Goal: Transaction & Acquisition: Book appointment/travel/reservation

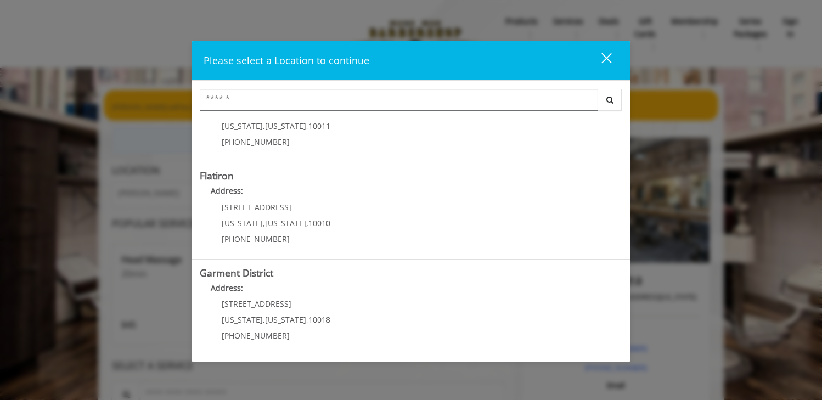
scroll to position [241, 0]
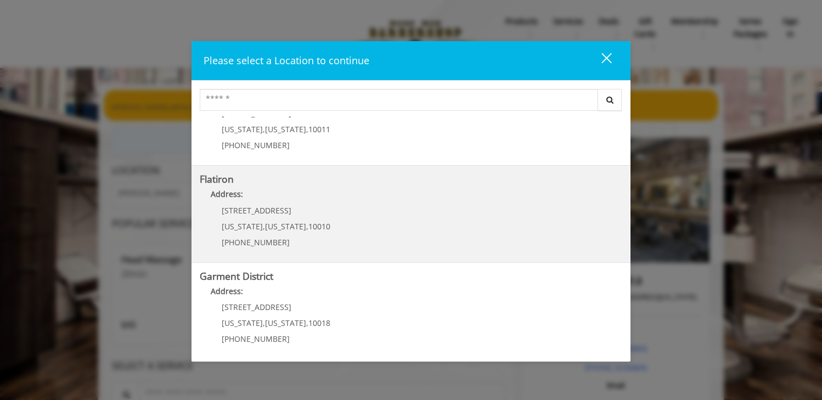
click at [357, 214] on "Flatiron Address: [STREET_ADDRESS][US_STATE][US_STATE] (917) 475-1765" at bounding box center [411, 214] width 422 height 80
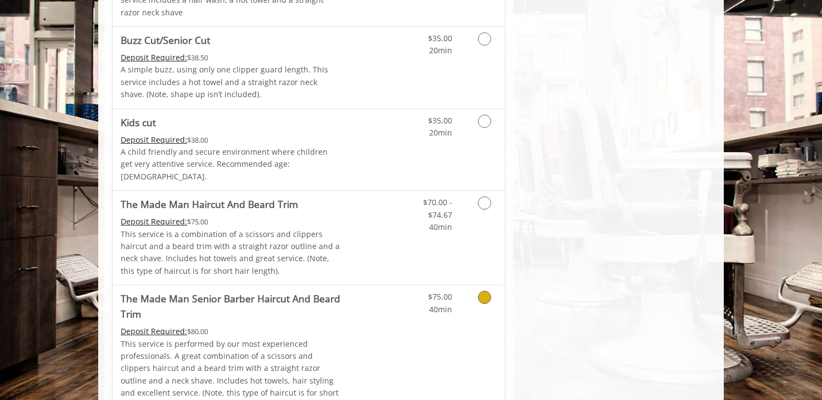
scroll to position [650, 0]
click at [382, 214] on link "Discounted Price" at bounding box center [373, 238] width 65 height 94
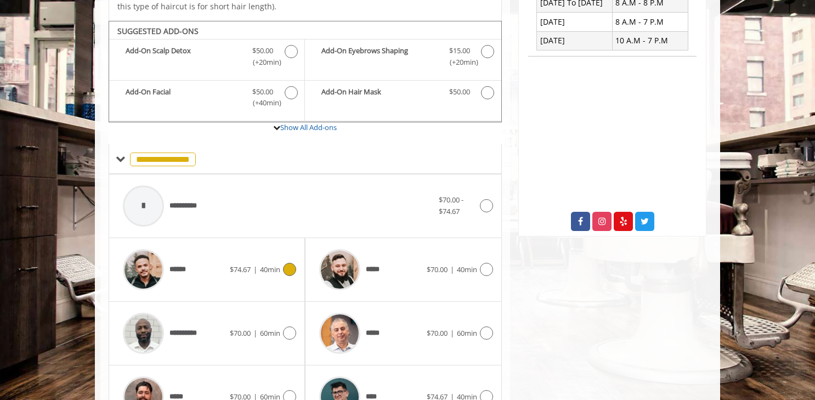
scroll to position [317, 0]
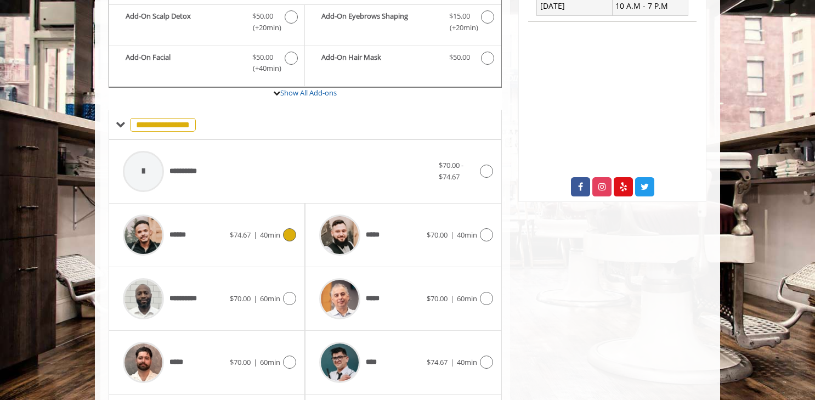
click at [287, 232] on icon at bounding box center [289, 234] width 13 height 13
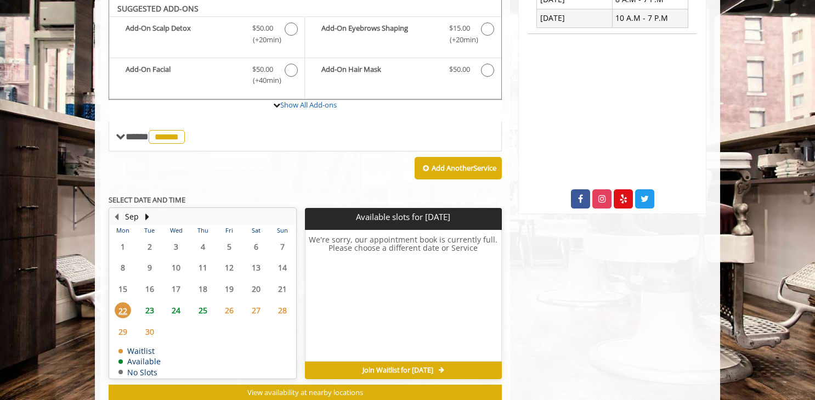
scroll to position [335, 0]
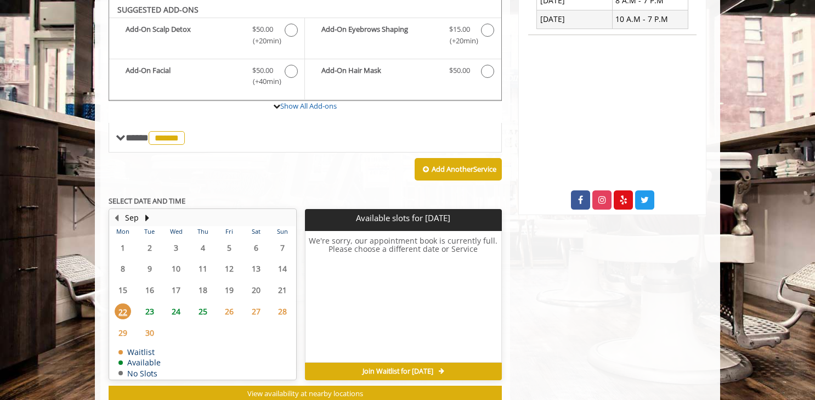
click at [149, 308] on span "23" at bounding box center [150, 311] width 16 height 16
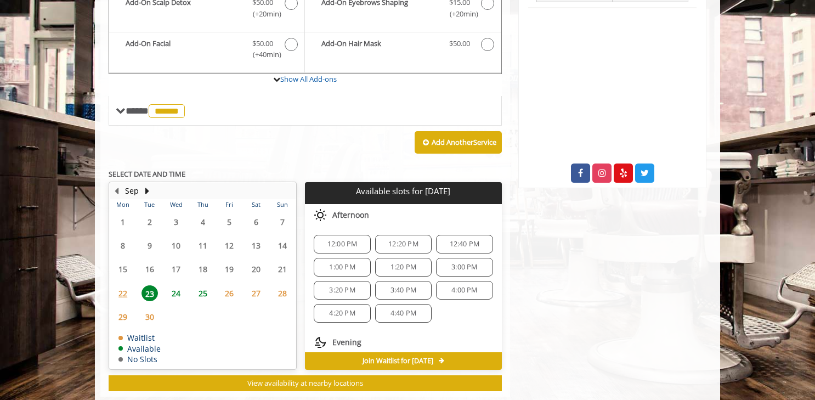
scroll to position [371, 0]
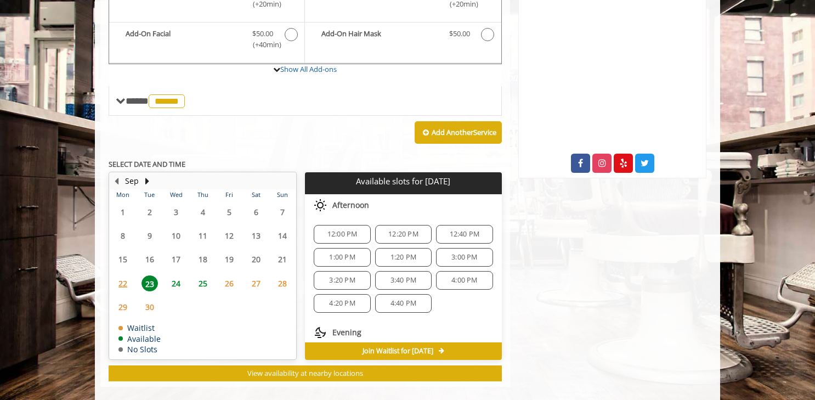
click at [348, 253] on span "1:00 PM" at bounding box center [342, 257] width 26 height 9
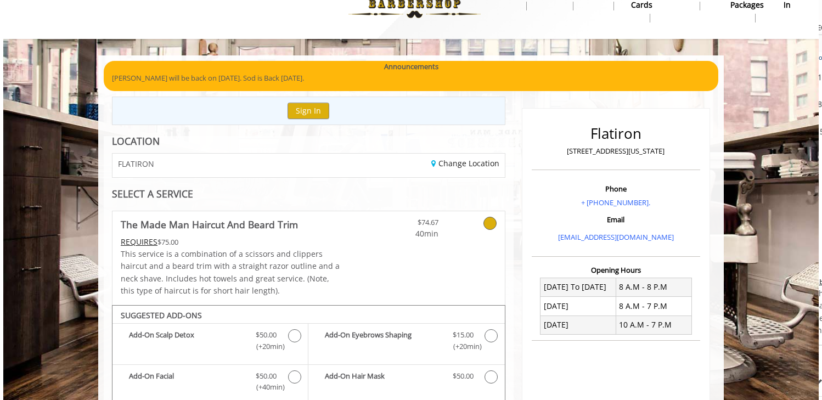
scroll to position [0, 0]
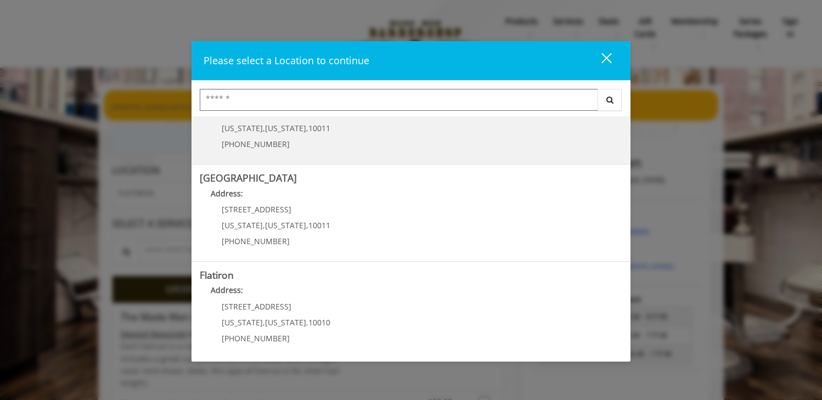
scroll to position [172, 0]
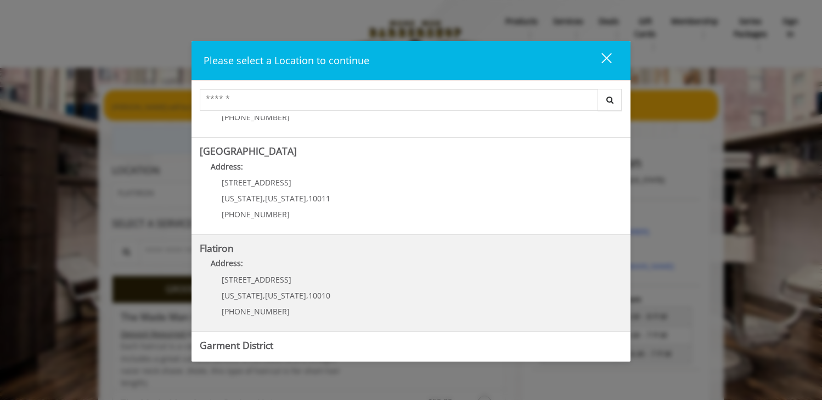
click at [483, 273] on "Address:" at bounding box center [411, 266] width 422 height 18
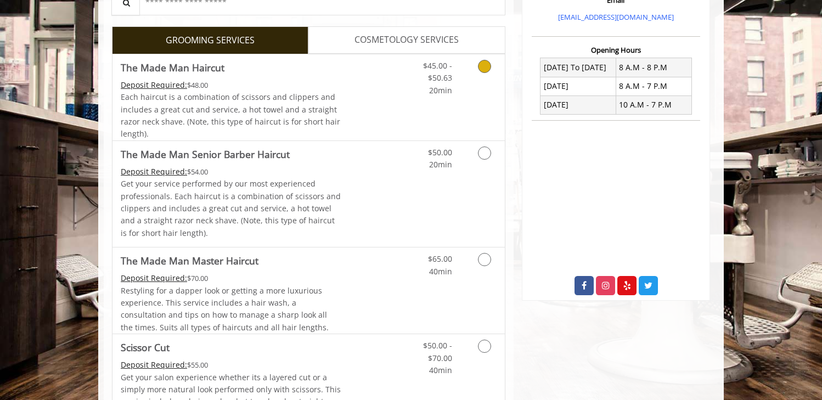
scroll to position [250, 0]
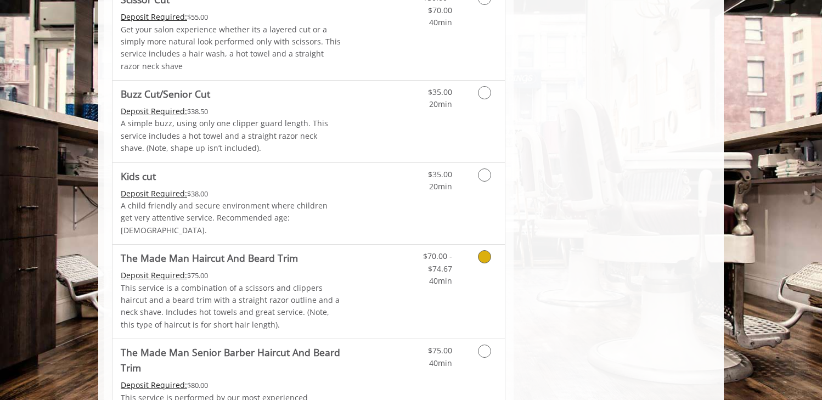
click at [276, 283] on p "This service is a combination of a scissors and clippers haircut and a beard tr…" at bounding box center [231, 306] width 220 height 49
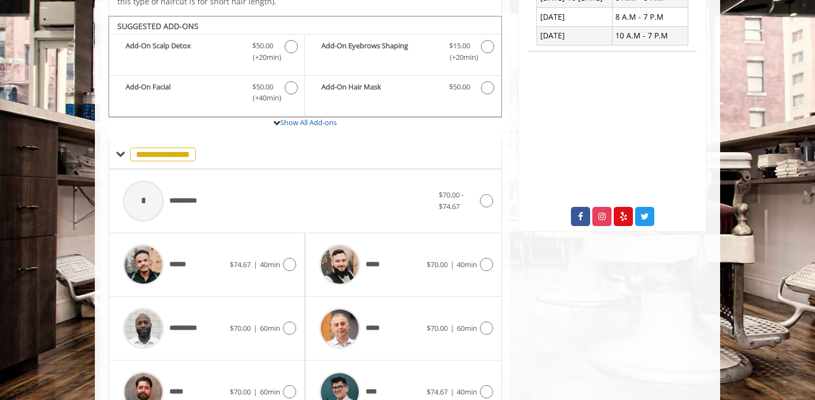
scroll to position [334, 0]
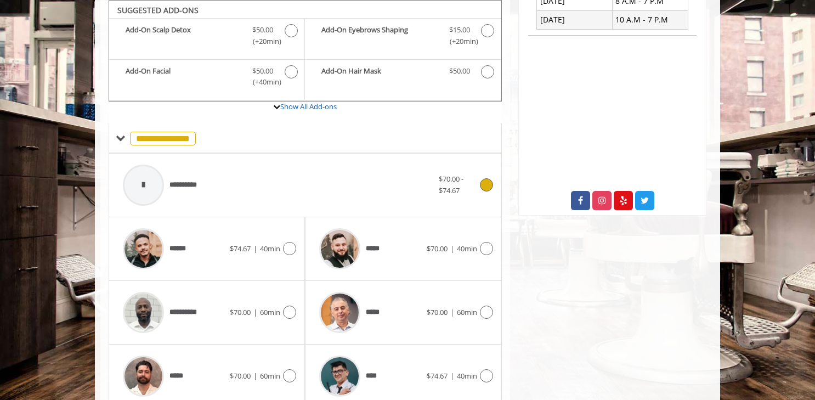
click at [288, 191] on div "**********" at bounding box center [277, 185] width 321 height 52
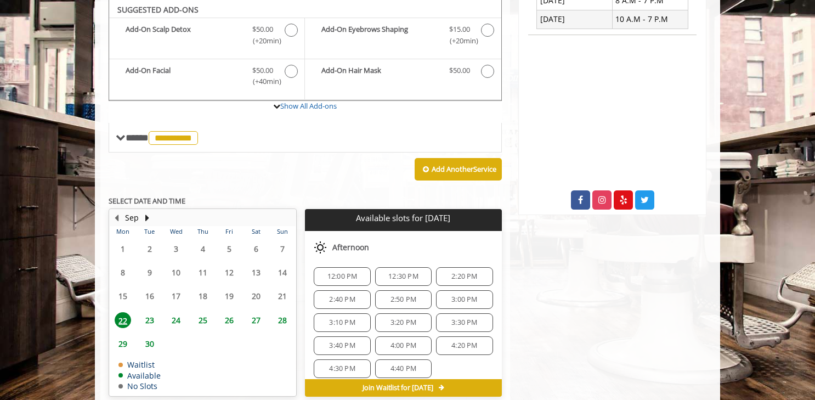
scroll to position [54, 0]
click at [145, 320] on span "23" at bounding box center [150, 320] width 16 height 16
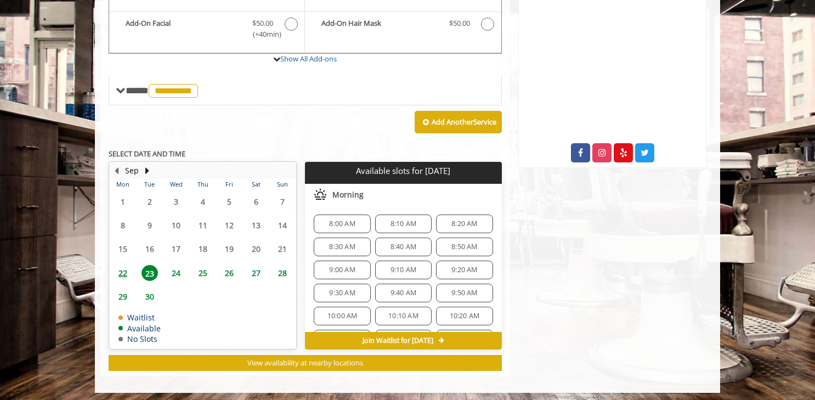
scroll to position [386, 0]
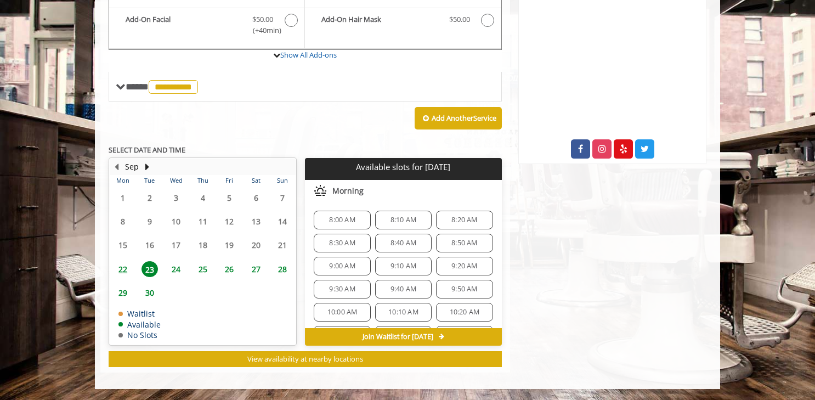
click at [352, 236] on div "8:30 AM" at bounding box center [342, 243] width 56 height 19
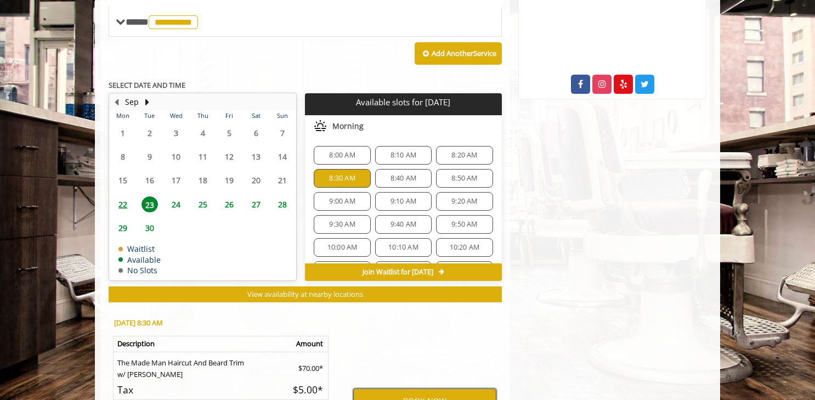
scroll to position [468, 0]
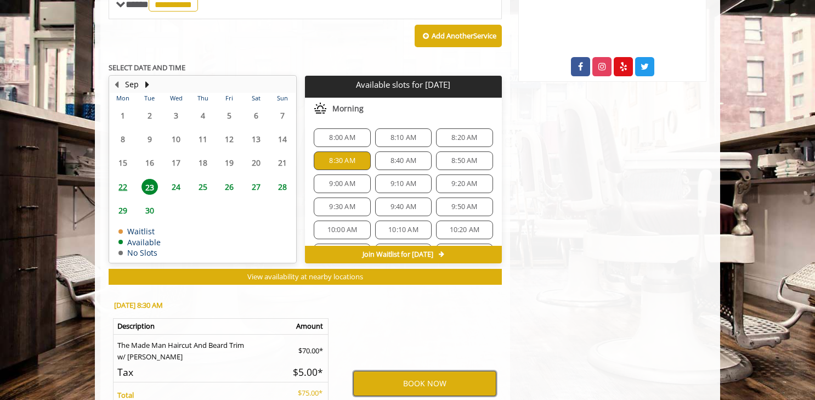
click at [451, 383] on button "BOOK NOW" at bounding box center [424, 383] width 143 height 25
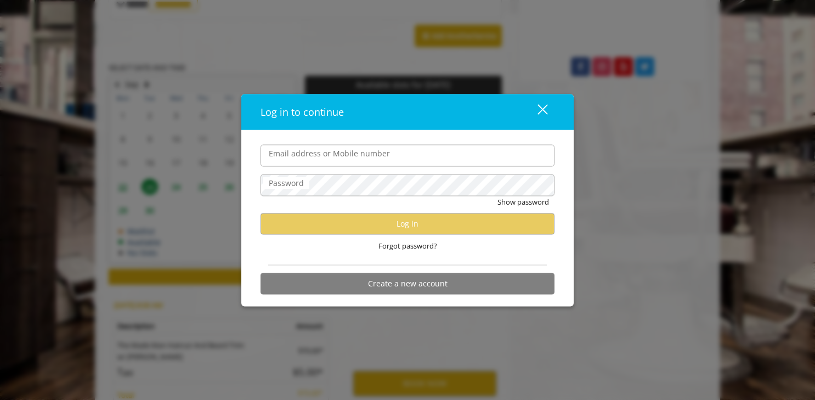
click at [405, 152] on input "Email address or Mobile number" at bounding box center [408, 155] width 294 height 22
type input "**********"
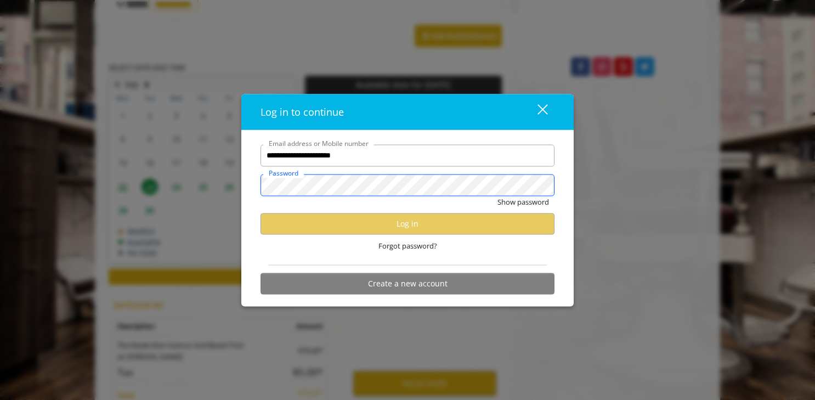
scroll to position [0, 0]
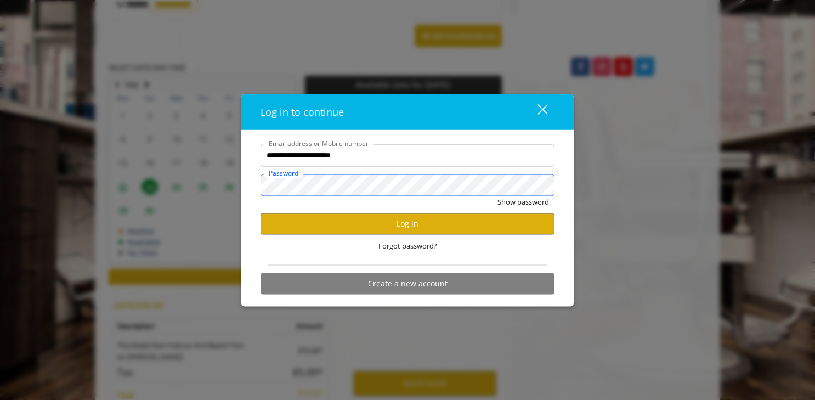
click at [497, 196] on button "Show password" at bounding box center [523, 202] width 52 height 12
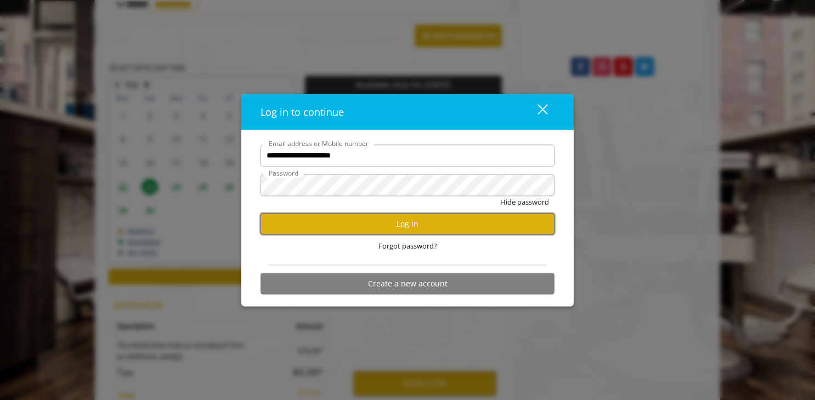
click at [440, 223] on button "Log in" at bounding box center [408, 223] width 294 height 21
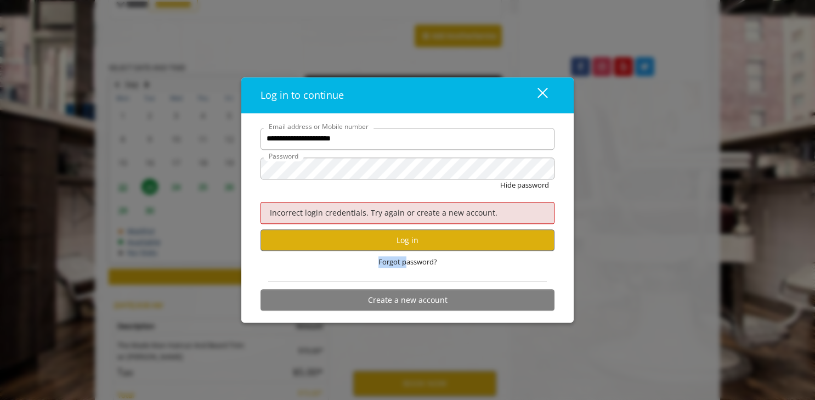
drag, startPoint x: 407, startPoint y: 259, endPoint x: 409, endPoint y: 285, distance: 25.8
click at [409, 279] on form "**********" at bounding box center [408, 222] width 294 height 188
click at [409, 299] on button "Create a new account" at bounding box center [408, 299] width 294 height 21
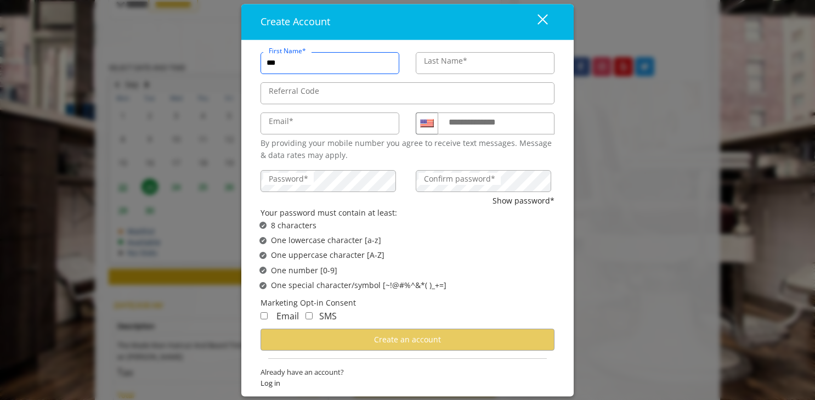
type input "***"
type input "********"
type input "**********"
click at [557, 20] on div "Create Account close" at bounding box center [407, 22] width 332 height 36
click at [540, 24] on div "close" at bounding box center [536, 22] width 22 height 16
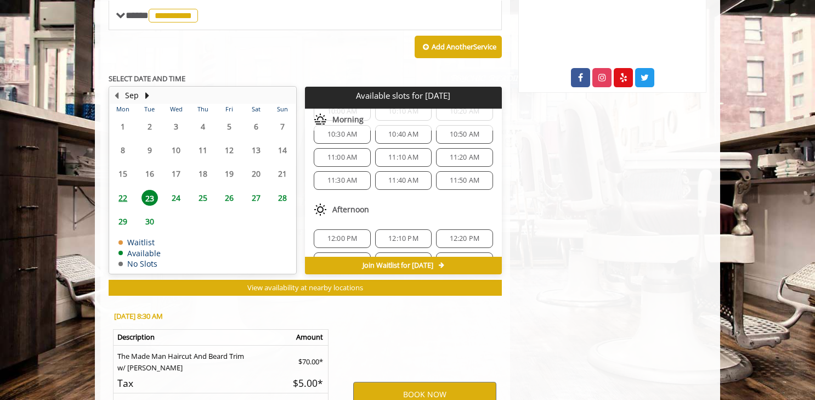
scroll to position [460, 0]
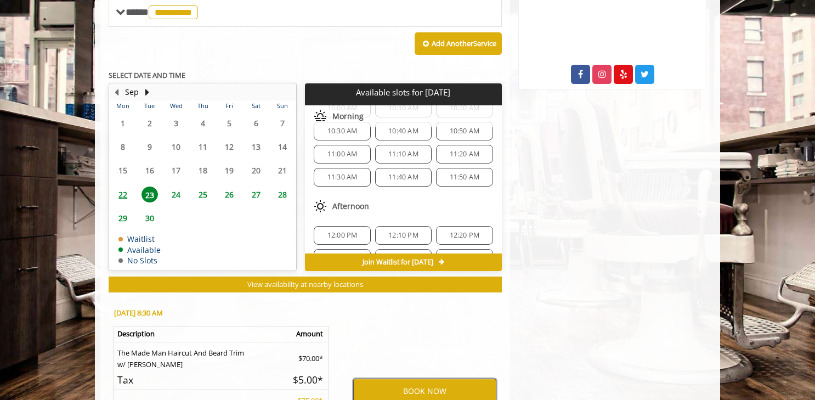
click at [446, 384] on button "BOOK NOW" at bounding box center [424, 390] width 143 height 25
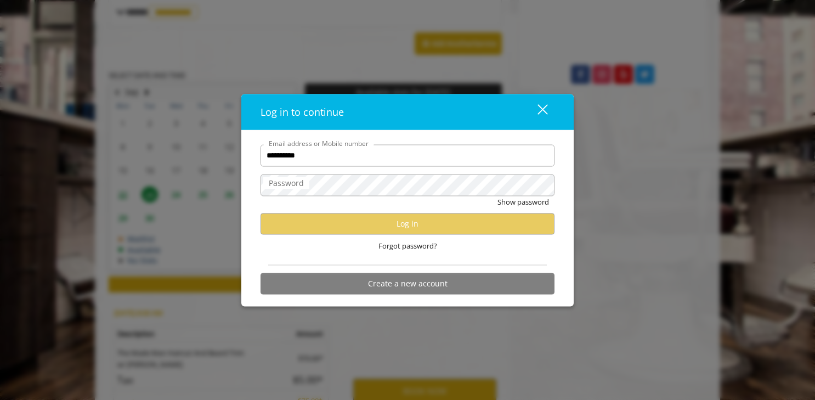
type input "**********"
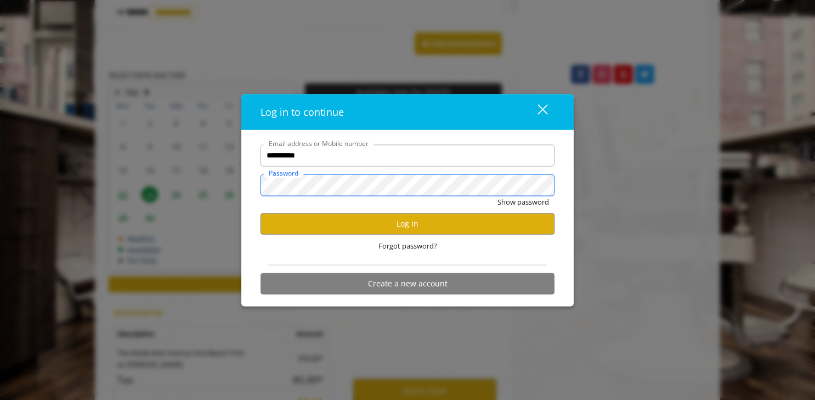
click at [497, 196] on button "Show password" at bounding box center [523, 202] width 52 height 12
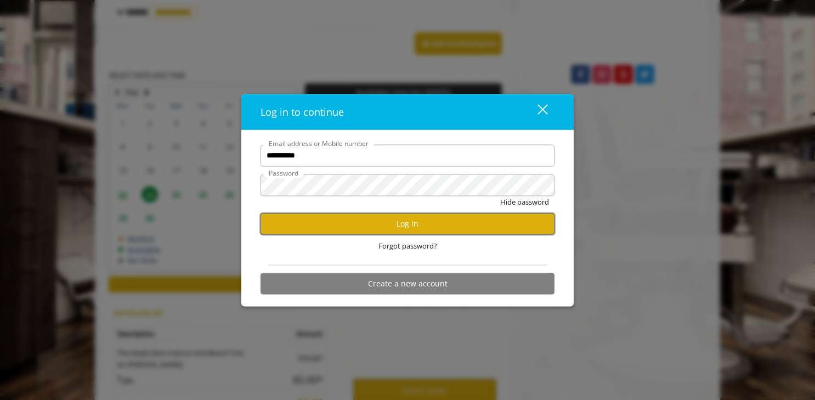
click at [406, 225] on button "Log in" at bounding box center [408, 223] width 294 height 21
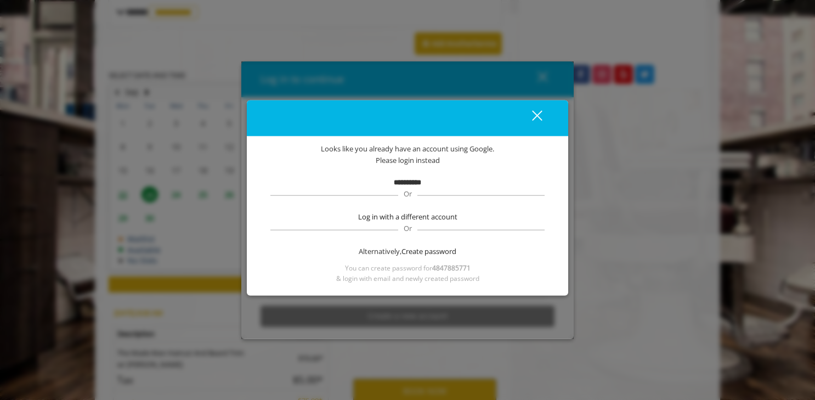
click at [535, 117] on div "close" at bounding box center [530, 118] width 22 height 16
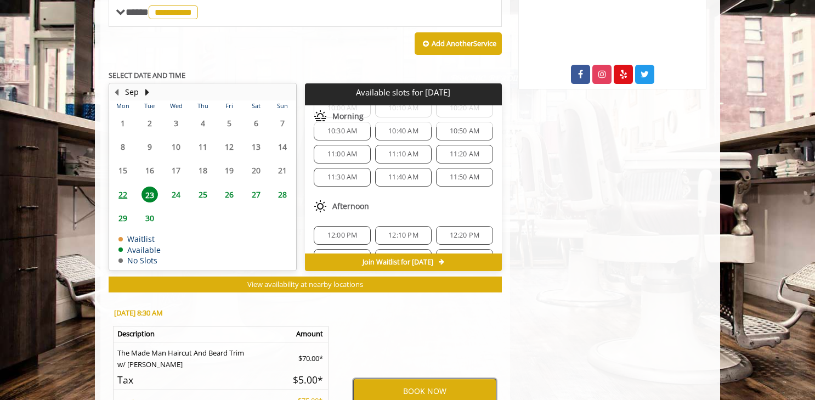
click at [434, 395] on button "BOOK NOW" at bounding box center [424, 390] width 143 height 25
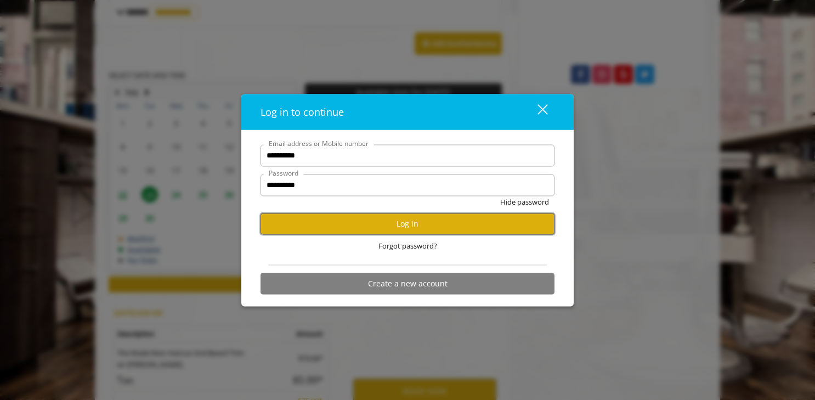
click at [442, 228] on button "Log in" at bounding box center [408, 223] width 294 height 21
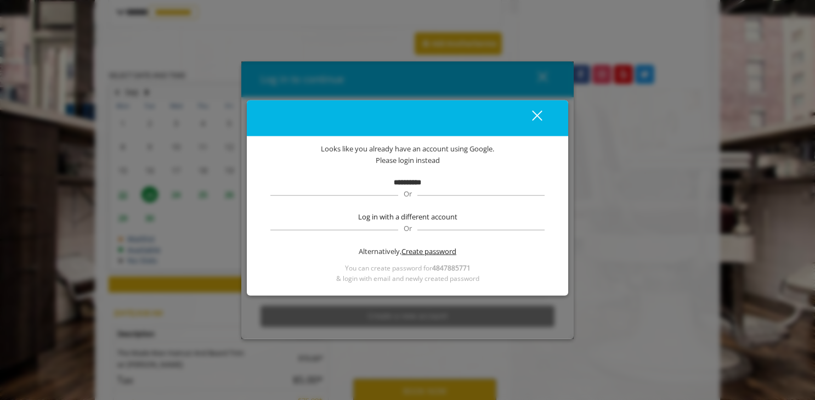
click at [433, 250] on span "Create password" at bounding box center [428, 252] width 55 height 12
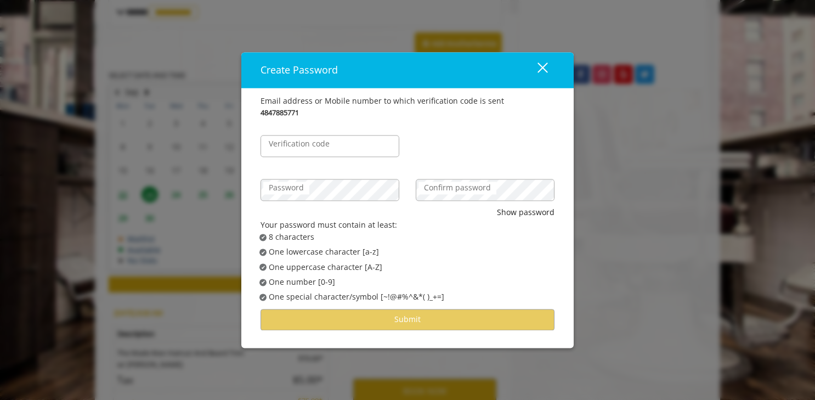
click at [433, 250] on span "✔ Password not satisfies One lowercase character [a-z]" at bounding box center [410, 252] width 303 height 12
click at [354, 138] on input "Verification code" at bounding box center [330, 146] width 139 height 22
type input "******"
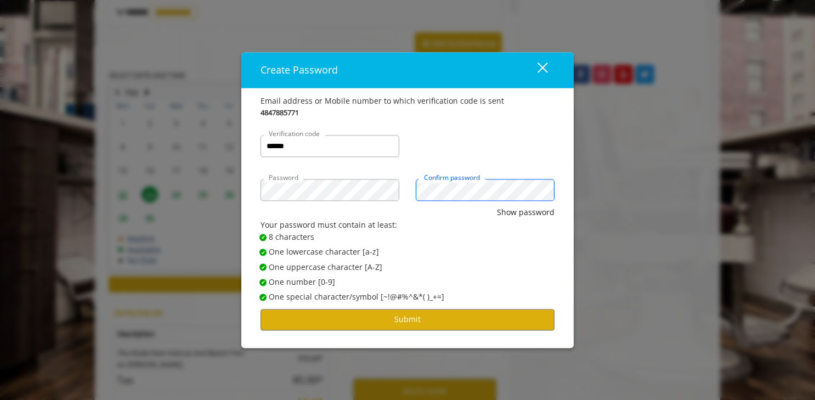
click at [497, 207] on button "Show password" at bounding box center [526, 213] width 58 height 12
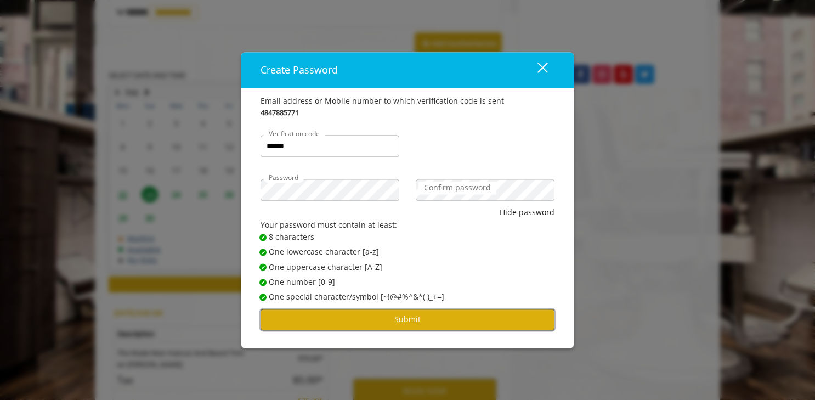
click at [376, 315] on button "Submit" at bounding box center [408, 319] width 294 height 21
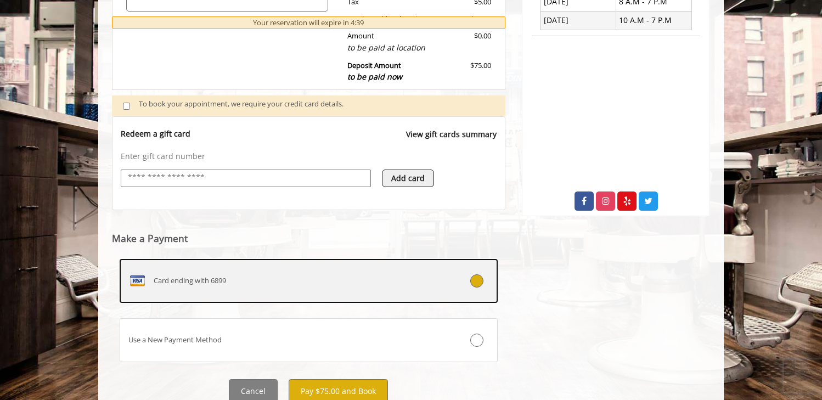
scroll to position [376, 0]
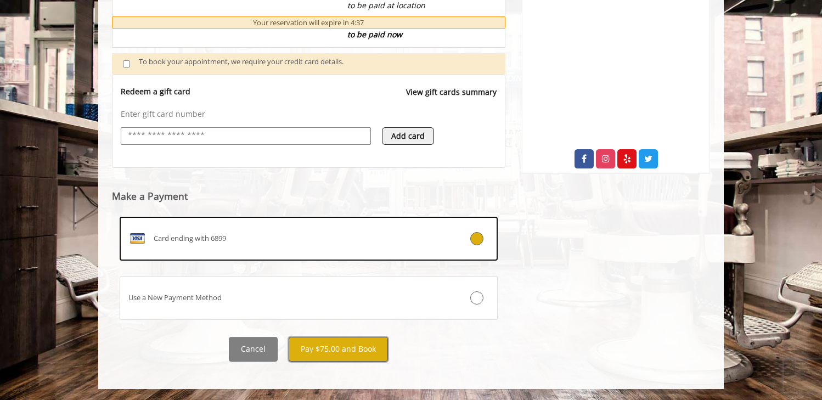
click at [354, 349] on button "Pay $75.00 and Book" at bounding box center [338, 349] width 99 height 25
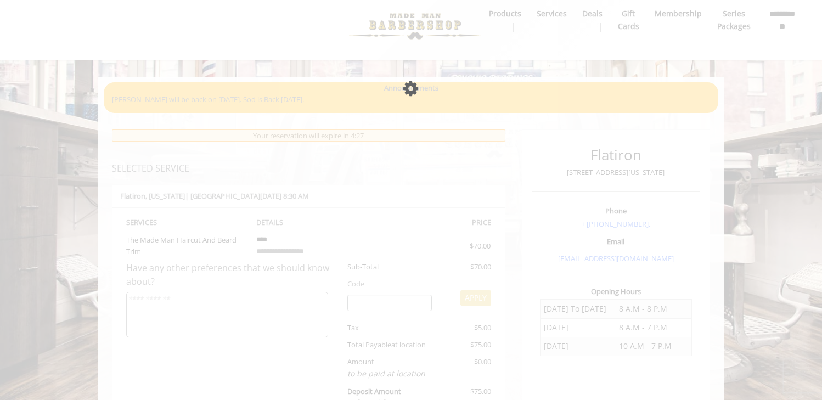
scroll to position [8, 0]
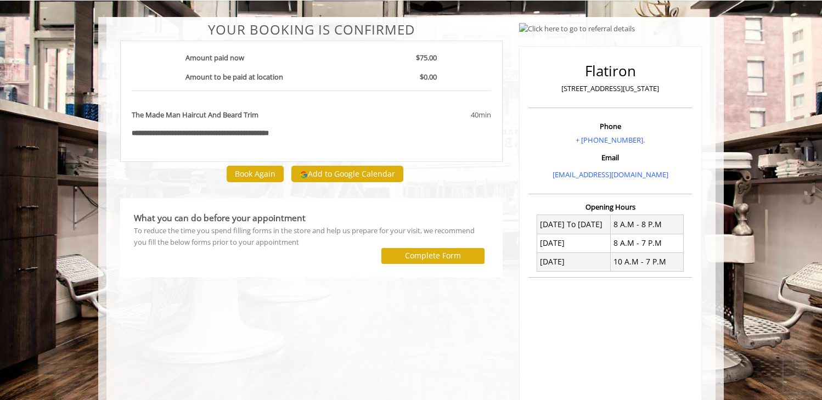
scroll to position [65, 0]
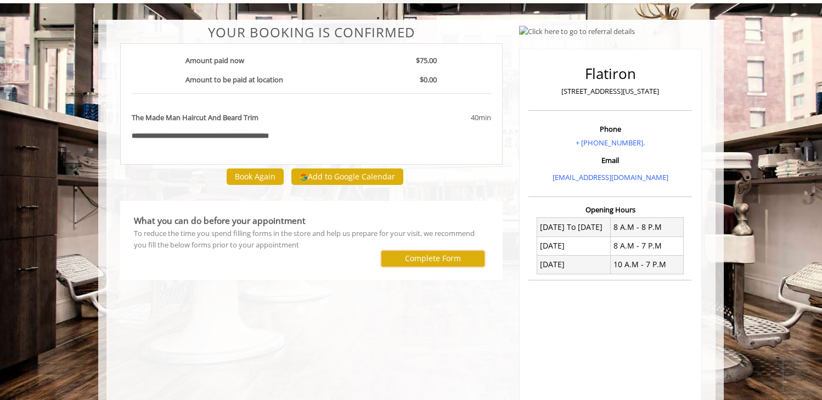
click at [393, 255] on button "Complete Form" at bounding box center [432, 259] width 103 height 16
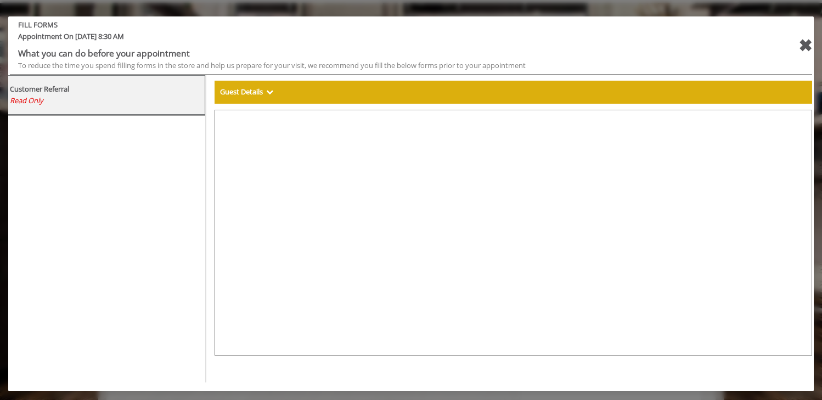
click at [248, 94] on b "Guest Details" at bounding box center [241, 92] width 43 height 10
select select "***"
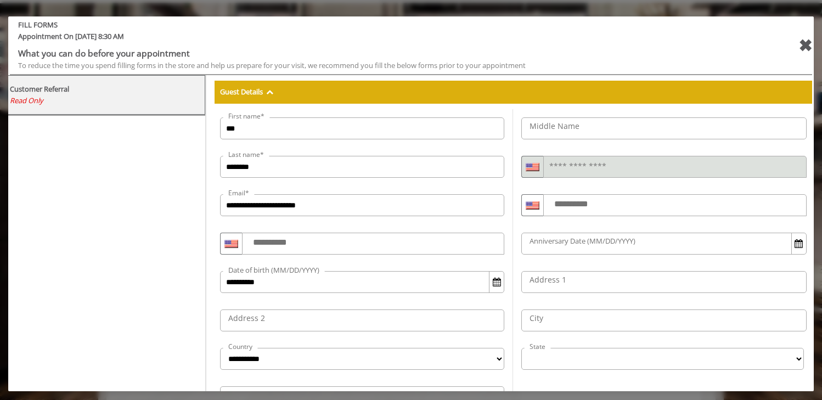
select select "**"
select select "***"
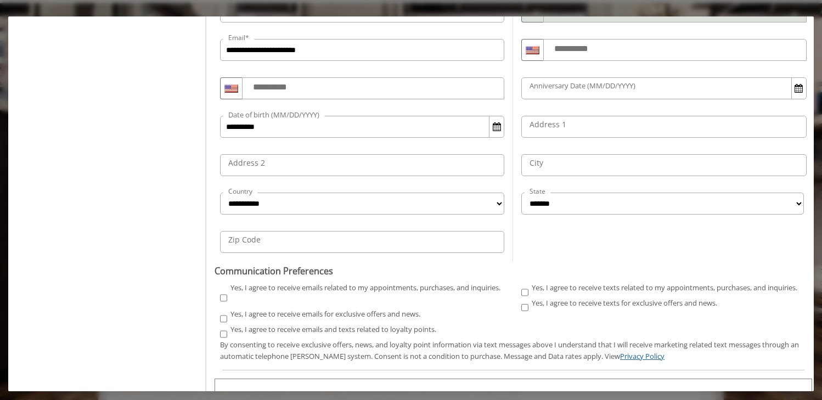
scroll to position [247, 0]
